Goal: Find contact information: Find contact information

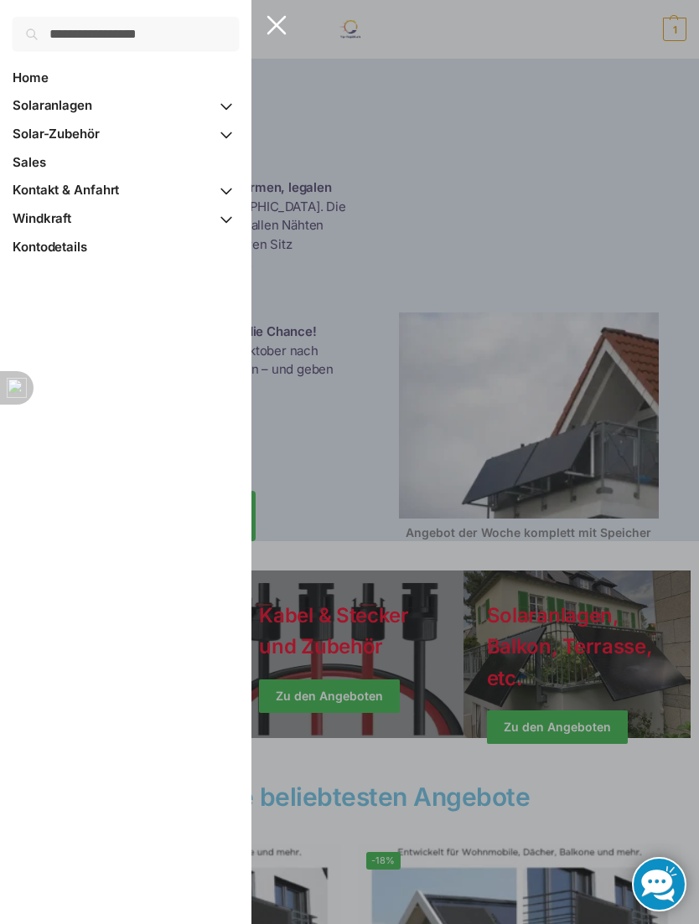
click at [113, 195] on span "Kontakt & Anfahrt" at bounding box center [66, 190] width 106 height 16
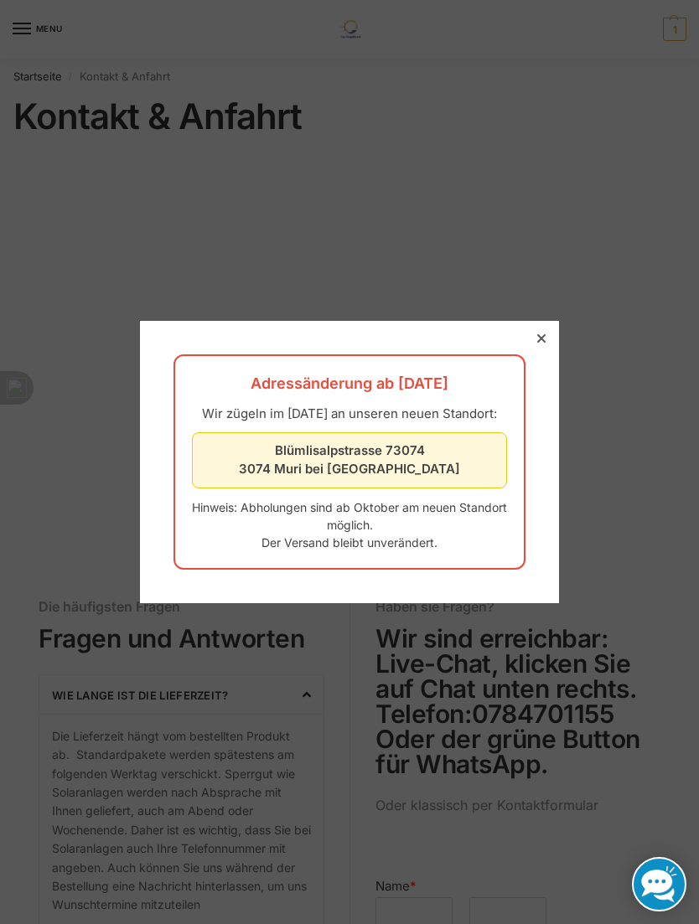
click at [539, 311] on div at bounding box center [349, 462] width 699 height 924
